Goal: Information Seeking & Learning: Check status

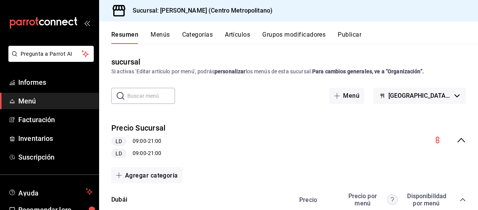
click at [126, 36] on font "Resumen" at bounding box center [124, 34] width 27 height 7
click at [47, 104] on span "Menú" at bounding box center [55, 101] width 74 height 10
click at [58, 83] on span "Informes" at bounding box center [55, 82] width 74 height 10
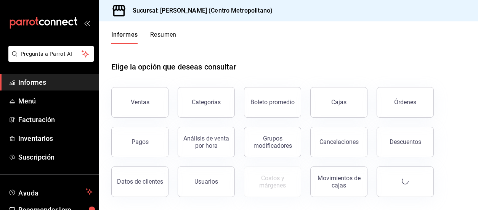
click at [160, 33] on font "Resumen" at bounding box center [163, 34] width 26 height 7
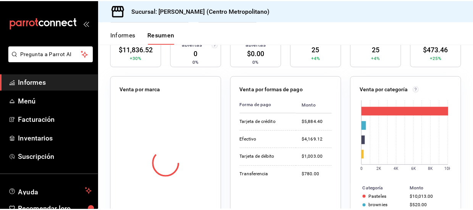
scroll to position [153, 0]
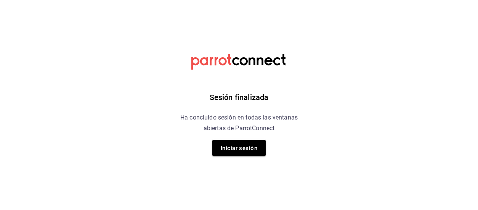
drag, startPoint x: 250, startPoint y: 142, endPoint x: 246, endPoint y: 143, distance: 4.0
click at [250, 143] on font "Iniciar sesión" at bounding box center [239, 148] width 37 height 10
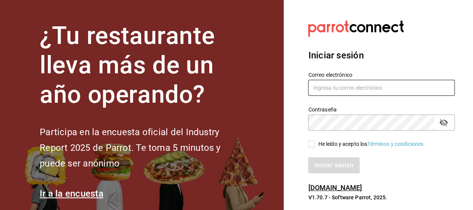
type input "[EMAIL_ADDRESS][DOMAIN_NAME]"
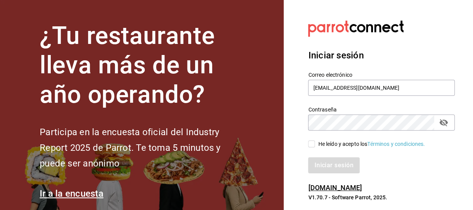
click at [312, 145] on input "He leído y acepto los Términos y condiciones." at bounding box center [311, 143] width 7 height 7
checkbox input "true"
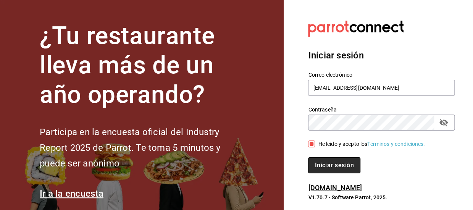
click at [322, 163] on font "Iniciar sesión" at bounding box center [333, 164] width 39 height 7
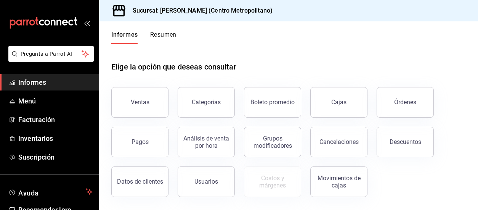
click at [167, 35] on font "Resumen" at bounding box center [163, 34] width 26 height 7
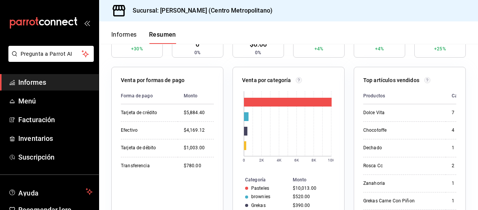
scroll to position [38, 0]
